Goal: Task Accomplishment & Management: Use online tool/utility

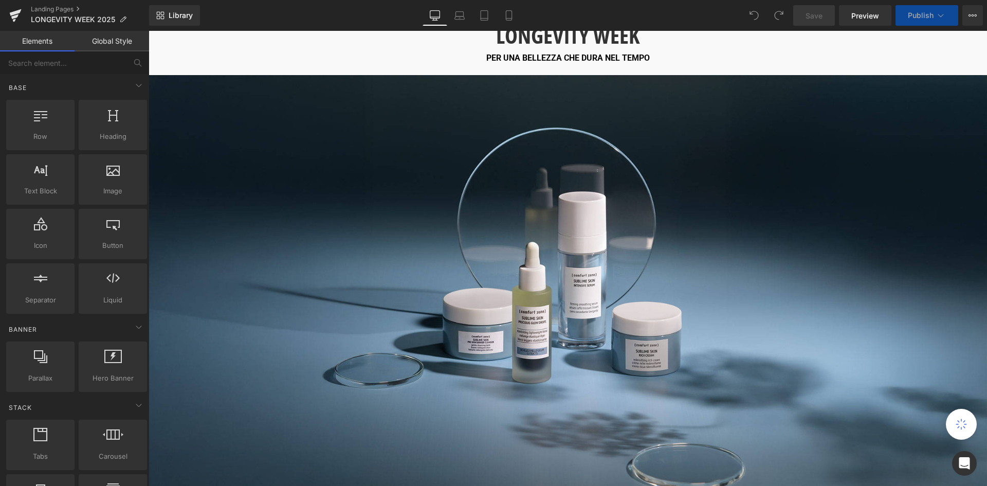
scroll to position [360, 0]
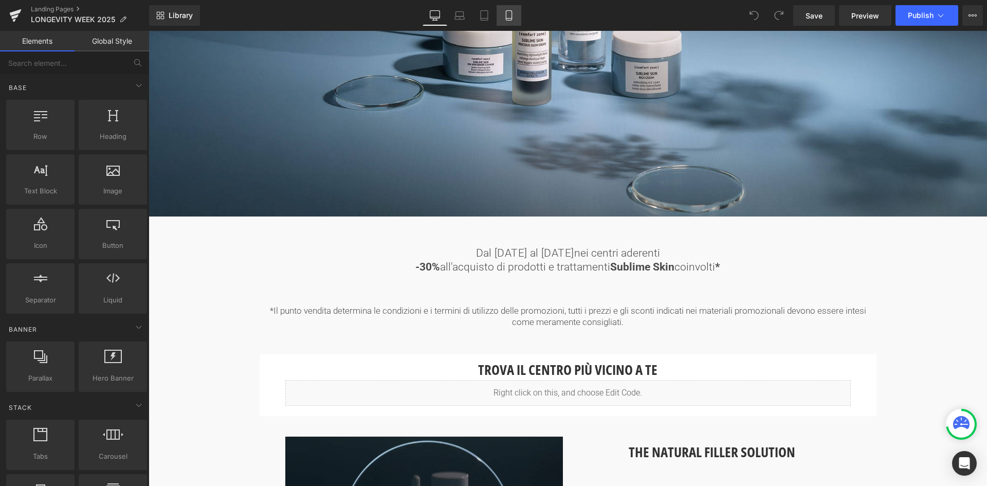
click at [512, 17] on icon at bounding box center [509, 15] width 10 height 10
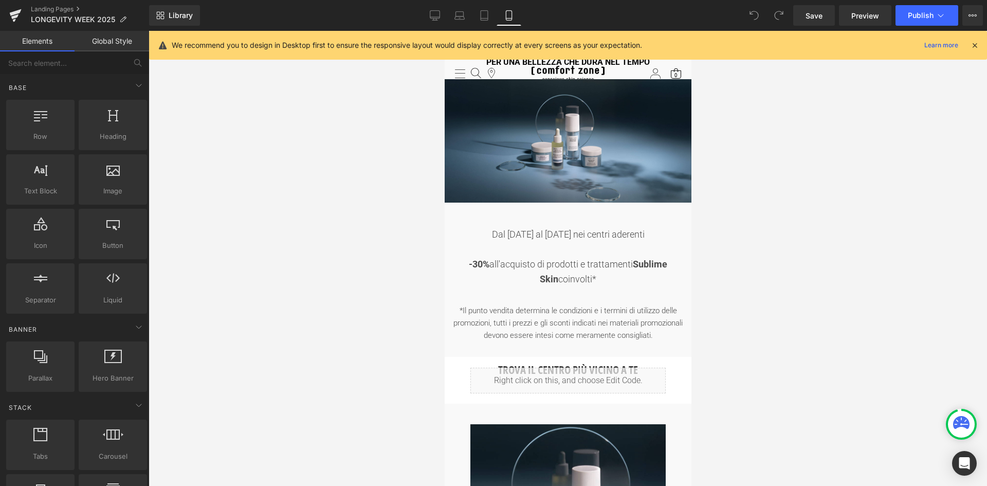
scroll to position [0, 0]
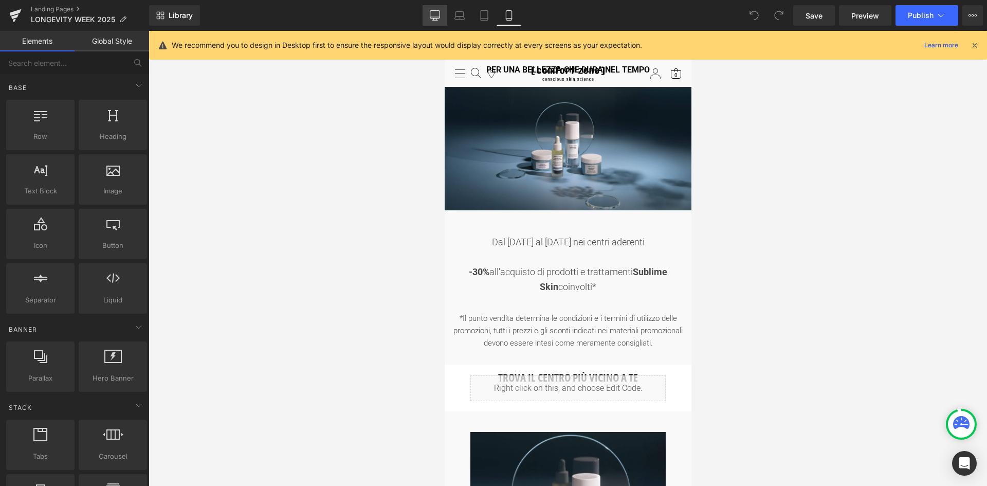
click at [436, 14] on icon at bounding box center [435, 15] width 10 height 10
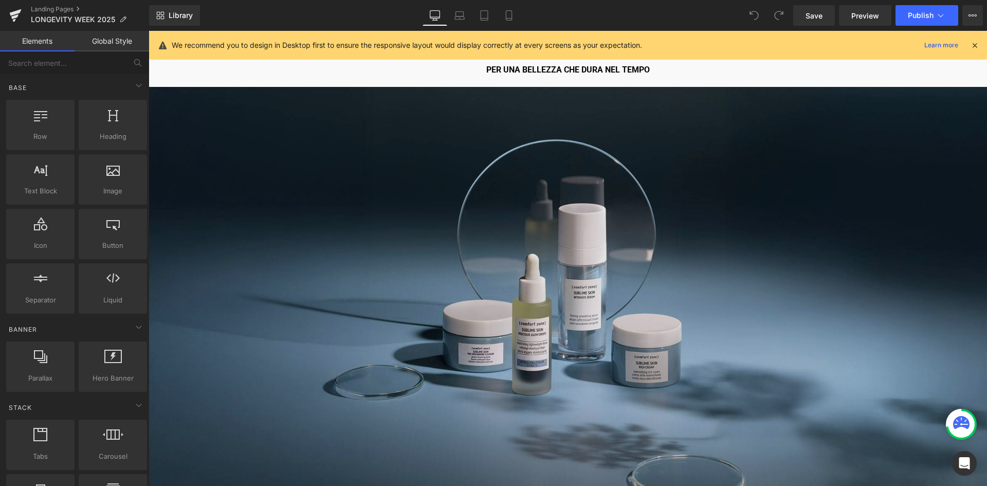
scroll to position [327, 0]
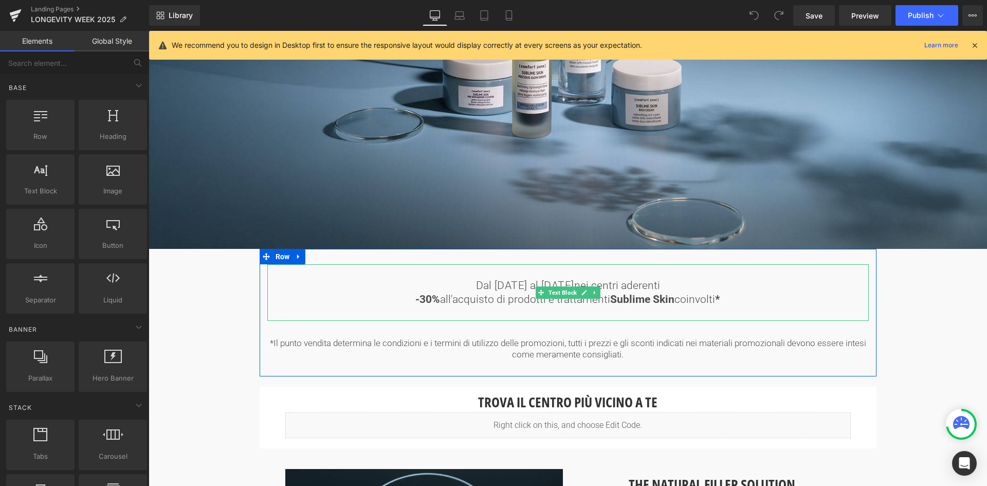
click at [438, 293] on strong "-30%" at bounding box center [427, 299] width 25 height 12
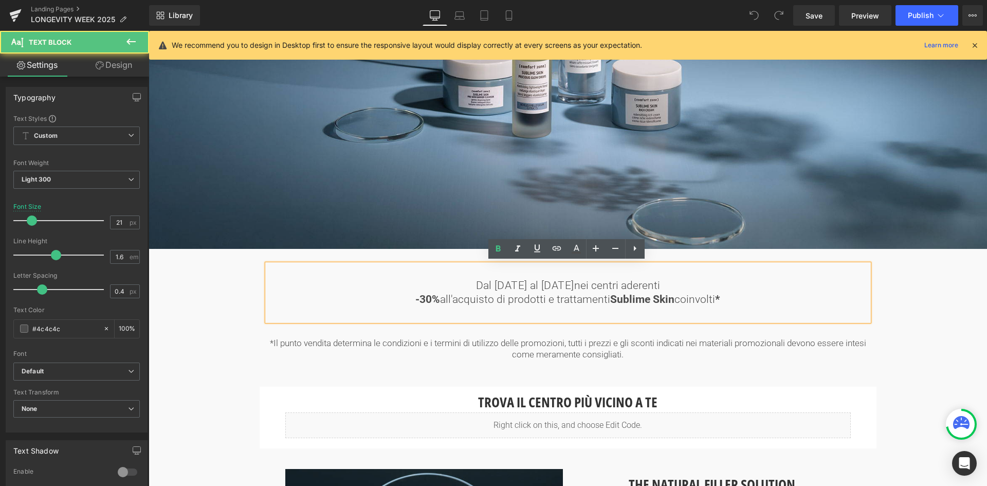
drag, startPoint x: 435, startPoint y: 297, endPoint x: 441, endPoint y: 297, distance: 5.7
click at [441, 297] on span "-30% all'acquisto di prodotti e trattamenti Sublime Skin coinvolti *" at bounding box center [567, 299] width 305 height 12
click at [502, 250] on icon at bounding box center [498, 249] width 12 height 12
click at [673, 298] on span "-30% all'acquisto di prodotti e trattamenti Sublime Skin coinvolti *" at bounding box center [567, 299] width 305 height 12
click at [497, 251] on icon at bounding box center [498, 249] width 5 height 6
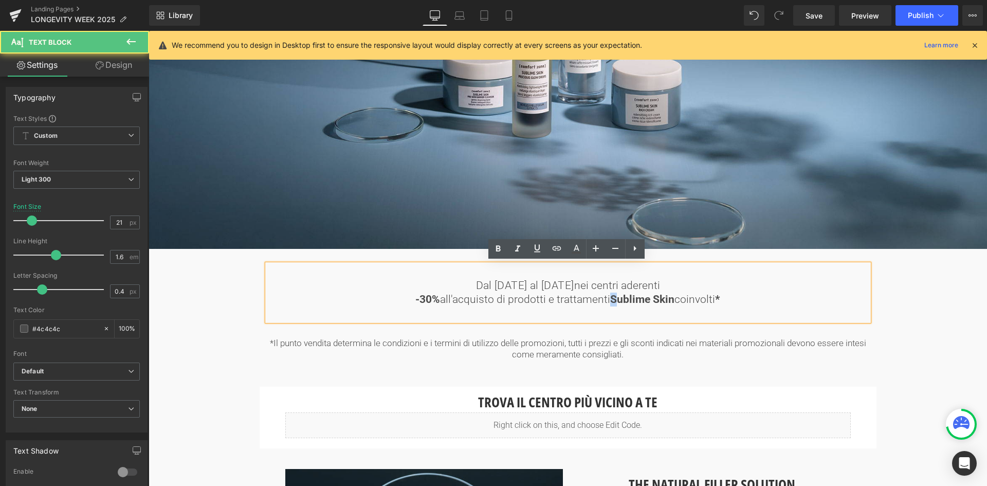
drag, startPoint x: 610, startPoint y: 300, endPoint x: 605, endPoint y: 298, distance: 5.7
click at [605, 298] on span "-30% all'acquisto di prodotti e trattamenti Sublime Skin coinvolti *" at bounding box center [567, 299] width 305 height 12
click at [610, 301] on strong "Sublime Skin" at bounding box center [642, 299] width 64 height 12
click at [610, 296] on strong "Sublime Skin" at bounding box center [642, 299] width 64 height 12
click at [498, 250] on icon at bounding box center [498, 249] width 12 height 12
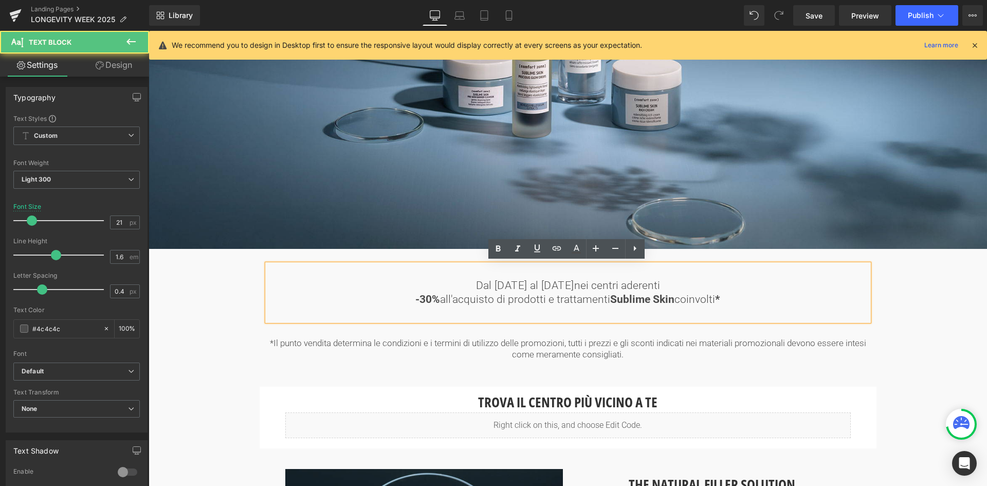
click at [678, 298] on span "-30% all'acquisto di prodotti e trattamenti Sublime Skin coinvolti *" at bounding box center [567, 299] width 305 height 12
click at [677, 300] on span "-30% all'acquisto di prodotti e trattamenti Sublime Skin coinvolti *" at bounding box center [567, 299] width 305 height 12
click at [709, 293] on span "-30% all'acquisto di prodotti e trattamenti Sublime Skin coinvolti *" at bounding box center [567, 299] width 305 height 12
click at [741, 298] on p "-30% all'acquisto di prodotti e trattamenti Sublime Skin coinvolti *" at bounding box center [567, 300] width 601 height 14
drag, startPoint x: 730, startPoint y: 296, endPoint x: 713, endPoint y: 299, distance: 17.7
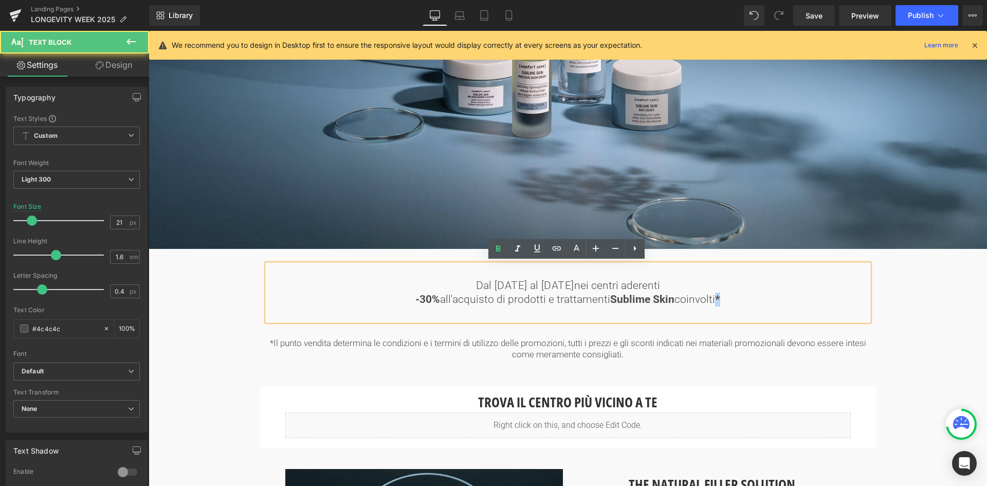
click at [713, 299] on p "-30% all'acquisto di prodotti e trattamenti Sublime Skin coinvolti *" at bounding box center [567, 300] width 601 height 14
click at [723, 297] on p "-30% all'acquisto di prodotti e trattamenti Sublime Skin coinvolti *" at bounding box center [567, 300] width 601 height 14
drag, startPoint x: 737, startPoint y: 292, endPoint x: 716, endPoint y: 298, distance: 21.8
click at [716, 298] on p "-30% all'acquisto di prodotti e trattamenti Sublime Skin coinvolti *" at bounding box center [567, 300] width 601 height 14
click at [496, 250] on icon at bounding box center [498, 249] width 12 height 12
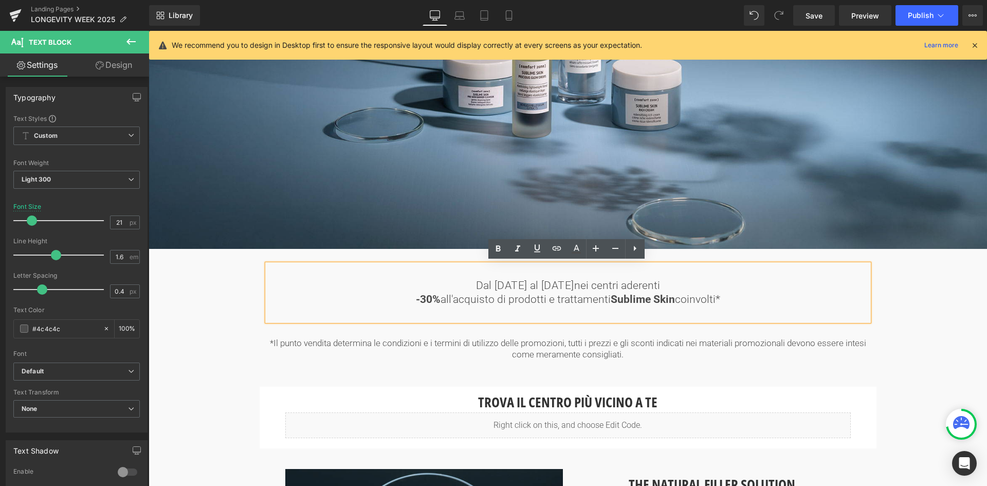
click at [813, 308] on p at bounding box center [567, 313] width 601 height 14
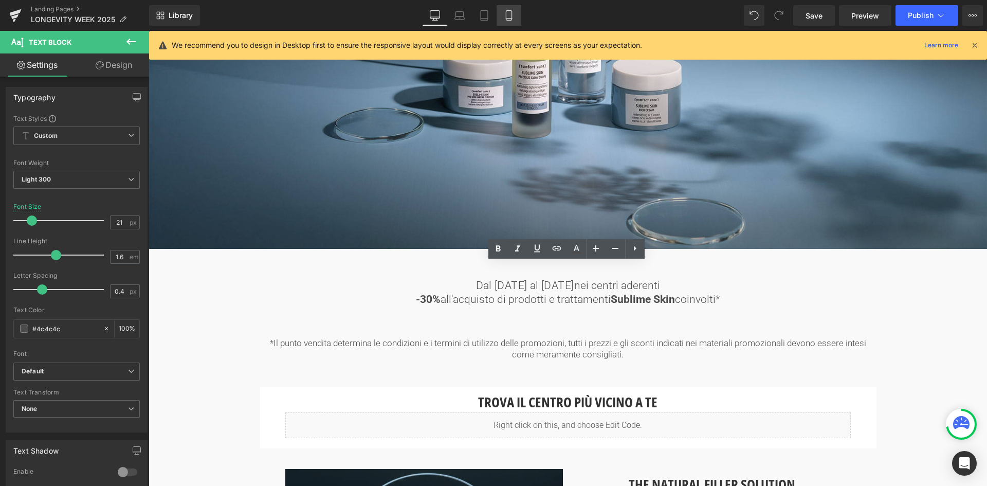
click at [512, 12] on icon at bounding box center [509, 15] width 10 height 10
type input "18"
type input "100"
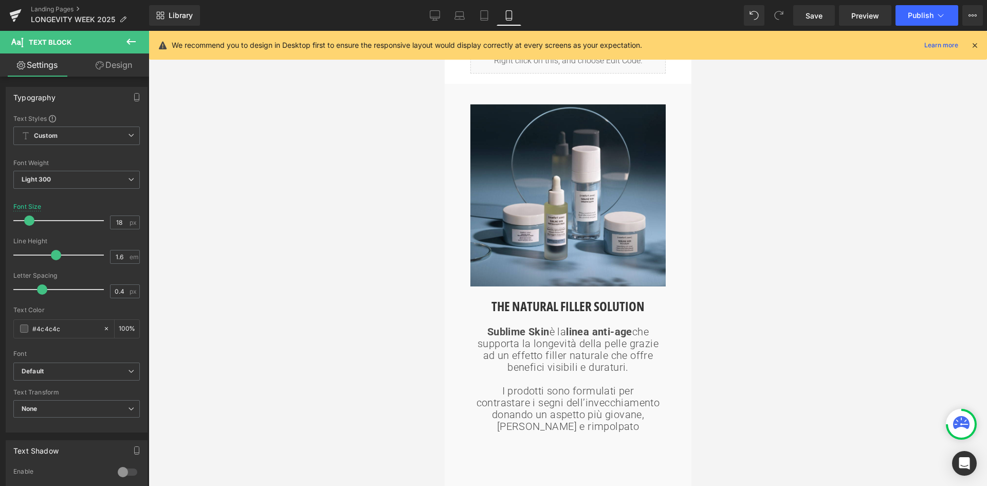
scroll to position [0, 0]
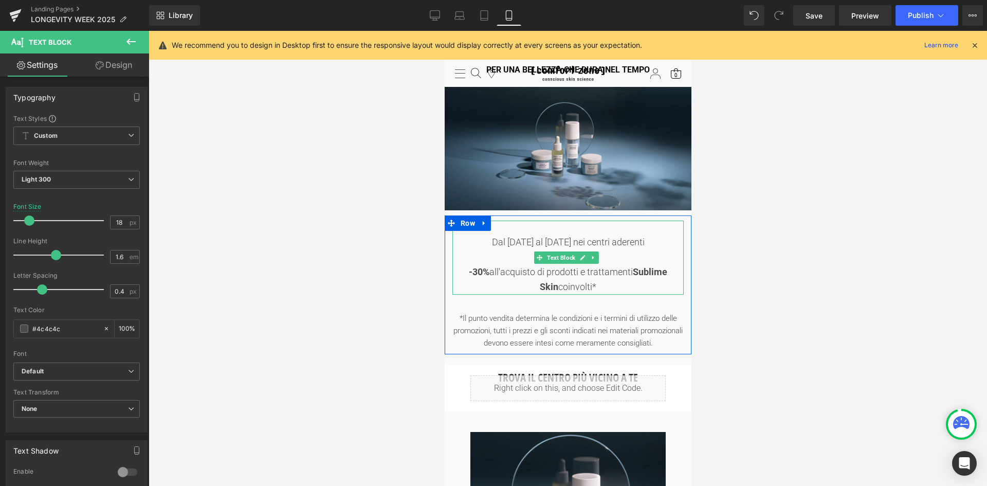
click at [476, 271] on div "-30% all'acquisto di prodotti e trattamenti Sublime Skin coinvolti*" at bounding box center [567, 280] width 231 height 30
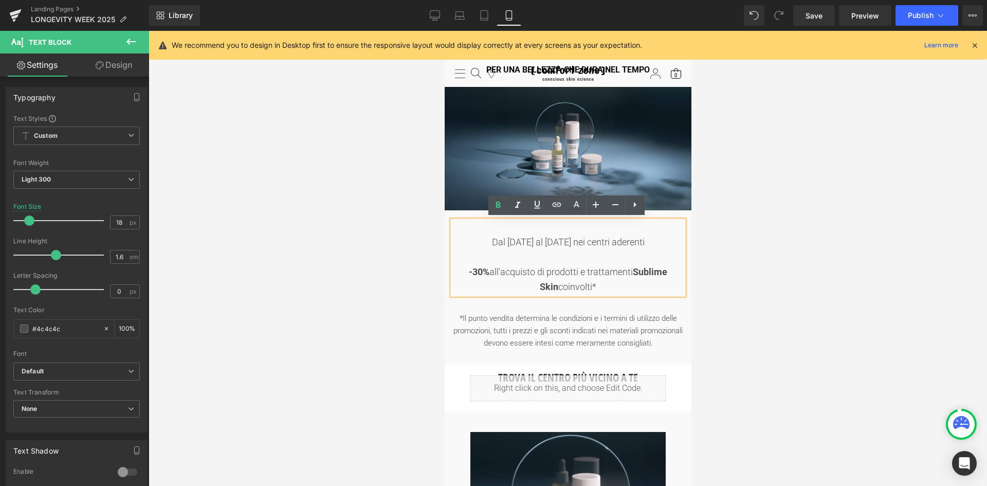
click at [473, 269] on div "-30% all'acquisto di prodotti e trattamenti Sublime Skin coinvolti*" at bounding box center [567, 280] width 231 height 30
click at [478, 270] on div "-30% all'acquisto di prodotti e trattamenti Sublime Skin coinvolti*" at bounding box center [567, 280] width 231 height 30
click at [478, 281] on div "-30% all'acquisto di prodotti e trattamenti Sublime Skin coinvolti*" at bounding box center [567, 280] width 231 height 30
click at [477, 270] on div "-30% all'acquisto di prodotti e trattamenti Sublime Skin coinvolti*" at bounding box center [567, 280] width 231 height 30
click at [473, 269] on strong "-30%" at bounding box center [478, 271] width 21 height 11
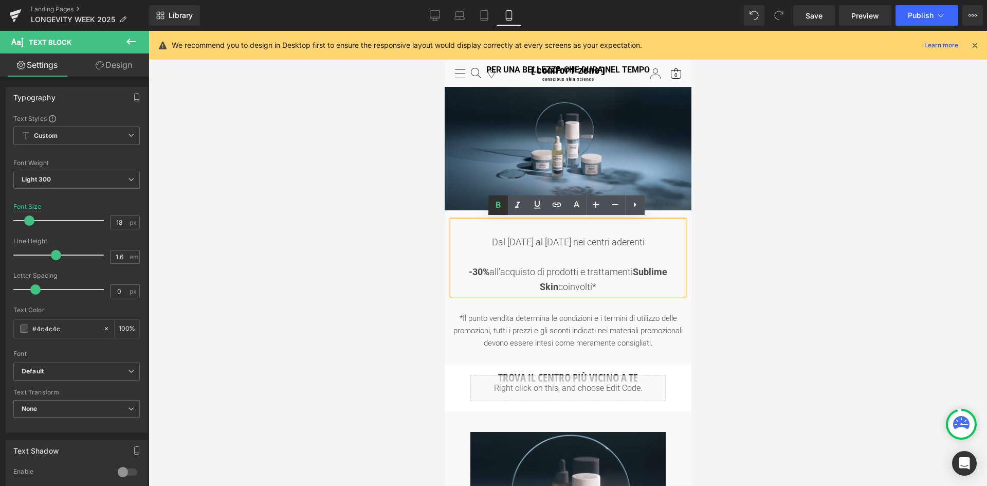
click at [501, 205] on icon at bounding box center [498, 205] width 12 height 12
click at [622, 271] on div "-30% all'acquisto di prodotti e trattamenti Sublime Skin coinvolti*" at bounding box center [567, 280] width 231 height 30
click at [625, 270] on strong "Sublime Skin" at bounding box center [602, 279] width 127 height 26
click at [667, 272] on strong "Sublime Skin" at bounding box center [602, 279] width 127 height 26
click at [497, 210] on icon at bounding box center [498, 205] width 12 height 12
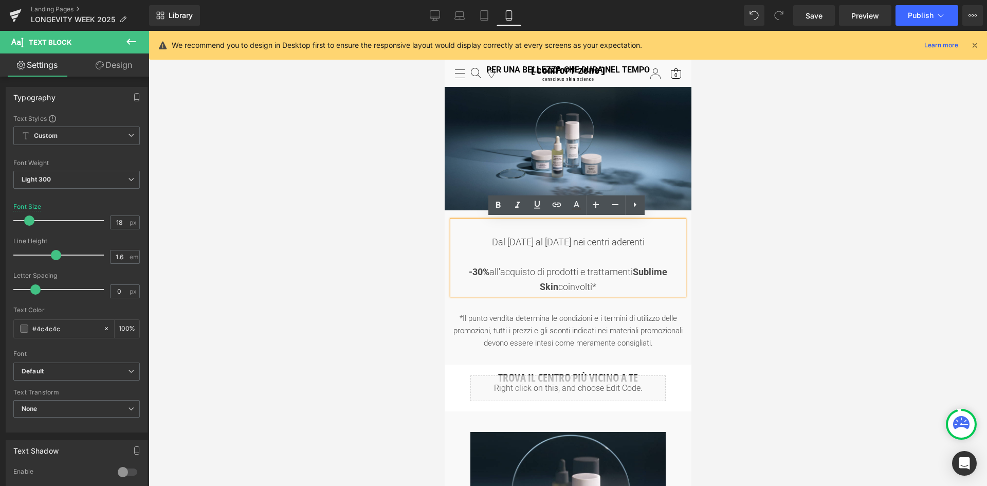
click at [538, 290] on div "-30% all'acquisto di prodotti e trattamenti Sublime Skin coinvolti*" at bounding box center [567, 280] width 231 height 30
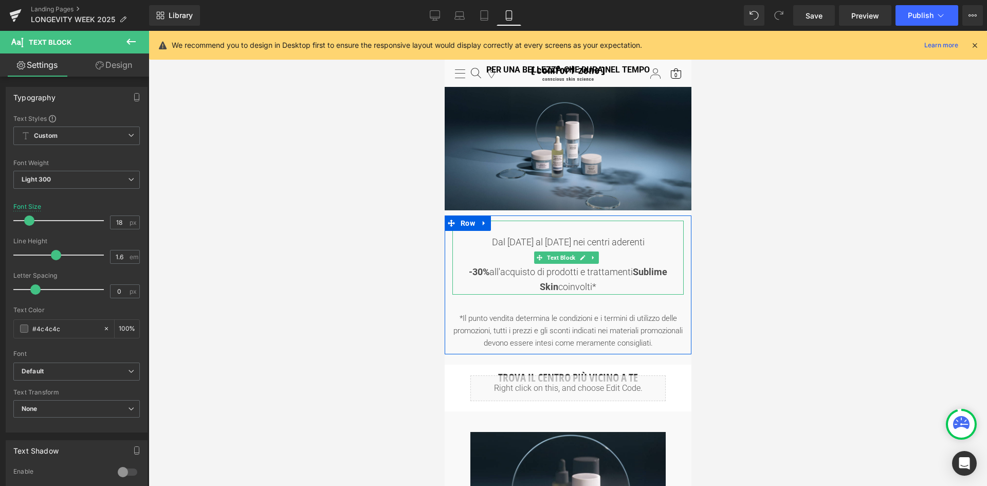
drag, startPoint x: 630, startPoint y: 283, endPoint x: 662, endPoint y: 271, distance: 34.7
click at [630, 283] on div "-30% all'acquisto di prodotti e trattamenti Sublime Skin coinvolti*" at bounding box center [567, 280] width 231 height 30
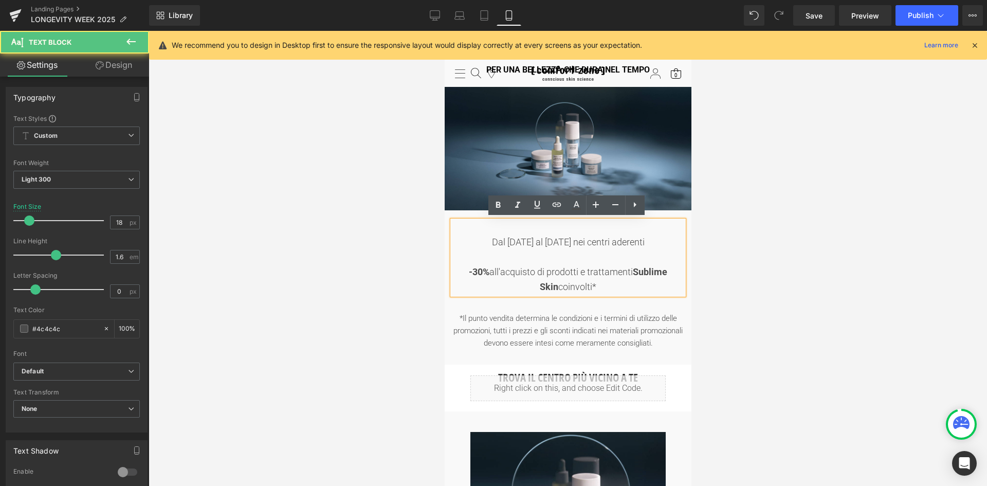
click at [681, 268] on div "Dal [DATE] al [DATE] nei centri aderenti -30% all'acquisto di prodotti e tratta…" at bounding box center [567, 258] width 231 height 74
click at [678, 270] on div "-30% all'acquisto di prodotti e trattamenti Sublime Skin coinvolti*" at bounding box center [567, 280] width 231 height 30
click at [496, 206] on icon at bounding box center [498, 205] width 5 height 6
click at [637, 288] on div "-30% all'acquisto di prodotti e trattamenti Sublime Skin coinvolti*" at bounding box center [567, 280] width 231 height 30
click at [667, 274] on strong "Sublime Skin" at bounding box center [602, 279] width 127 height 26
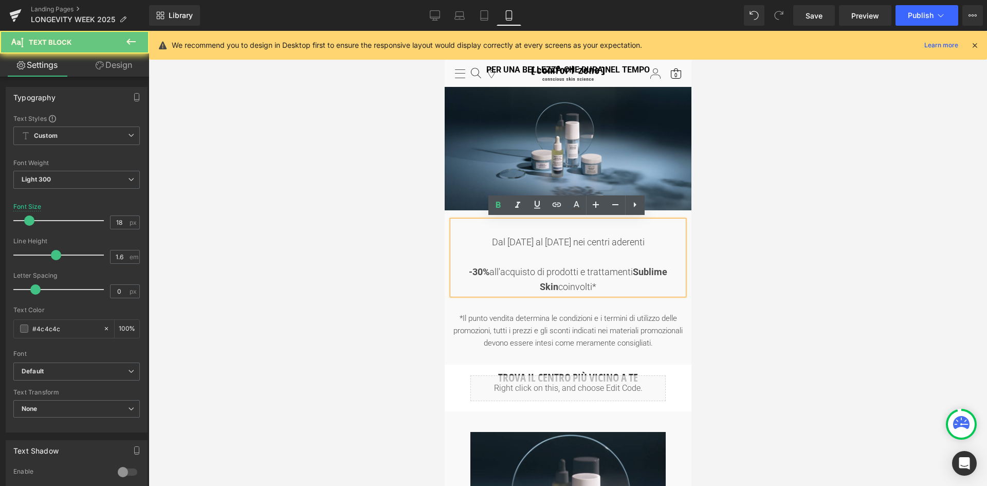
click at [575, 278] on div "-30% all'acquisto di prodotti e trattamenti Sublime Skin coinvolti*" at bounding box center [567, 280] width 231 height 30
drag, startPoint x: 543, startPoint y: 284, endPoint x: 590, endPoint y: 288, distance: 46.4
click at [543, 284] on div "-30% all'acquisto di prodotti e trattamenti Sublime Skin coinvolti*" at bounding box center [567, 280] width 231 height 30
click at [590, 288] on div "-30% all'acquisto di prodotti e trattamenti Sublime Skin coinvolti*" at bounding box center [567, 280] width 231 height 30
drag, startPoint x: 590, startPoint y: 287, endPoint x: 582, endPoint y: 286, distance: 7.3
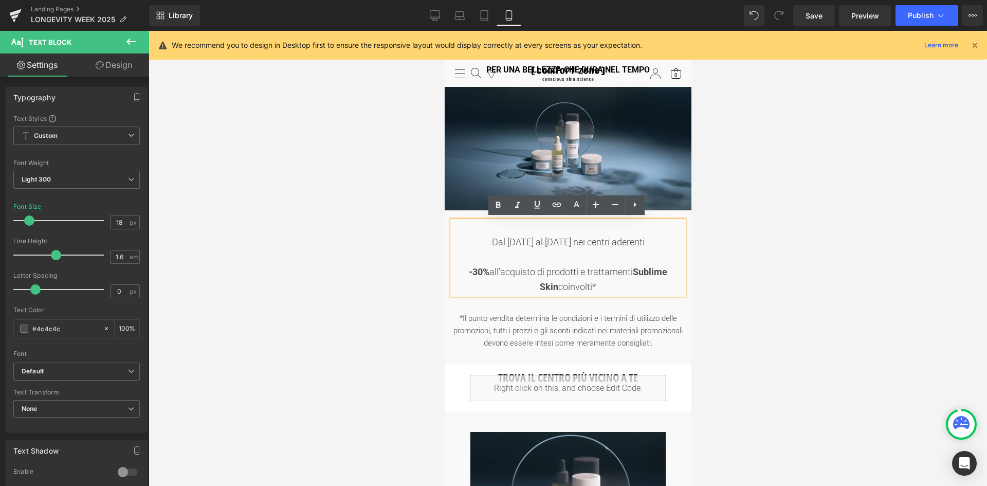
click at [582, 286] on div "-30% all'acquisto di prodotti e trattamenti Sublime Skin coinvolti*" at bounding box center [567, 280] width 231 height 30
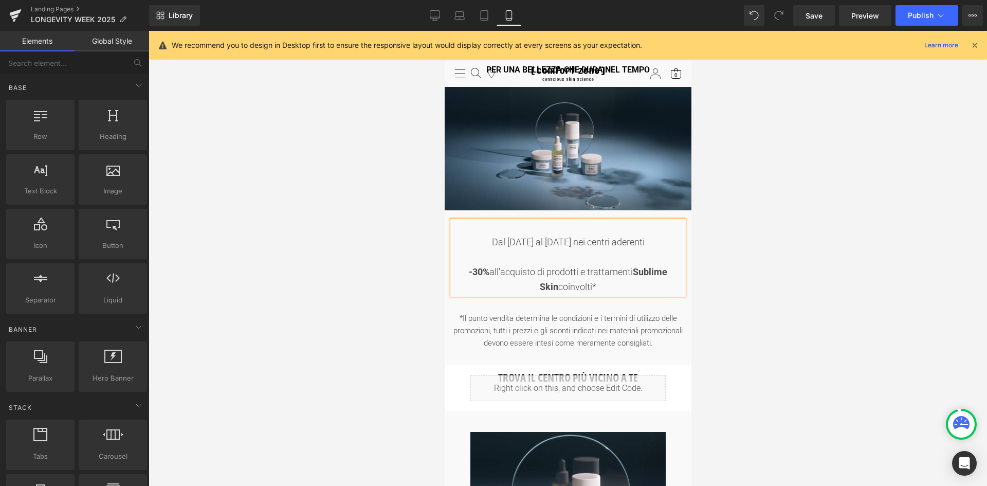
click at [740, 261] on div at bounding box center [568, 258] width 838 height 455
click at [801, 19] on link "Save" at bounding box center [814, 15] width 42 height 21
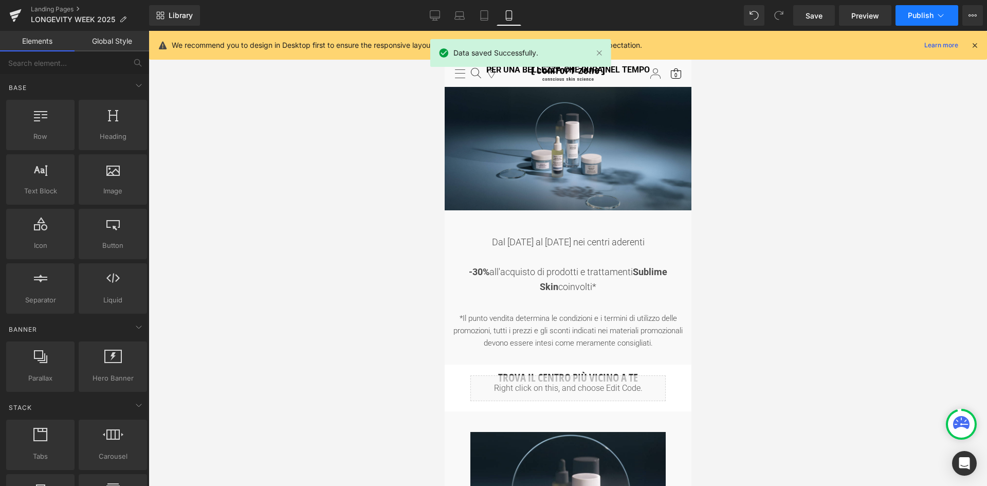
click at [942, 7] on button "Publish" at bounding box center [927, 15] width 63 height 21
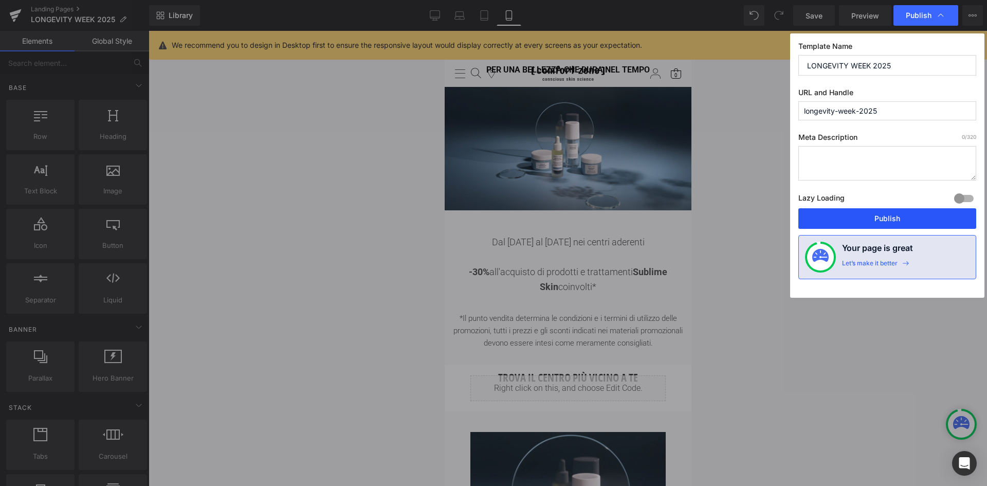
click at [875, 215] on button "Publish" at bounding box center [887, 218] width 178 height 21
